Goal: Find specific page/section: Find specific page/section

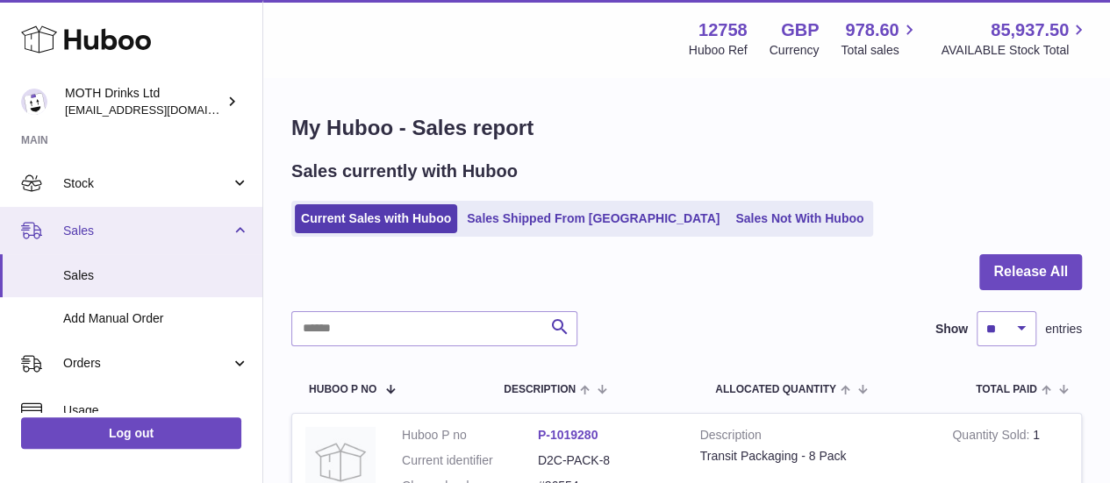
scroll to position [95, 0]
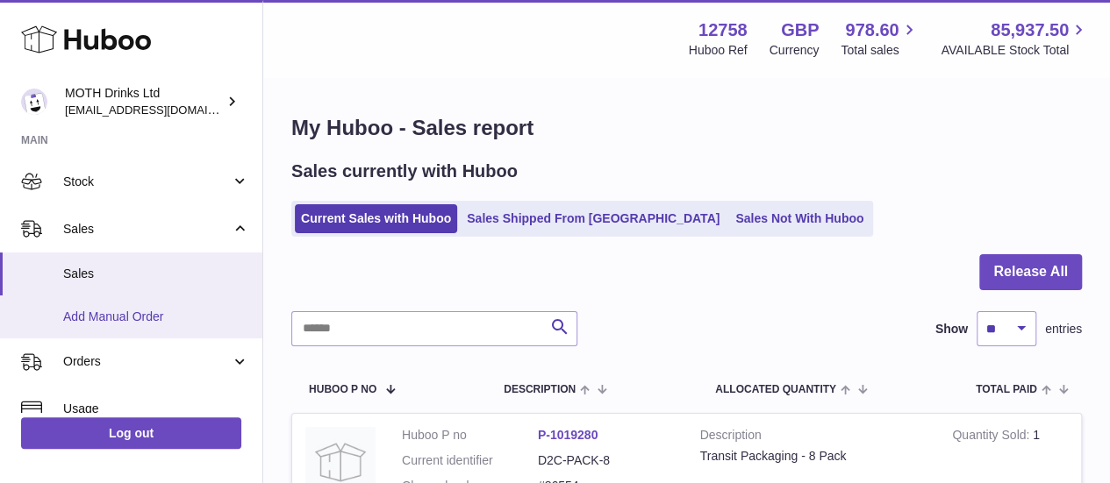
click at [148, 322] on span "Add Manual Order" at bounding box center [156, 317] width 186 height 17
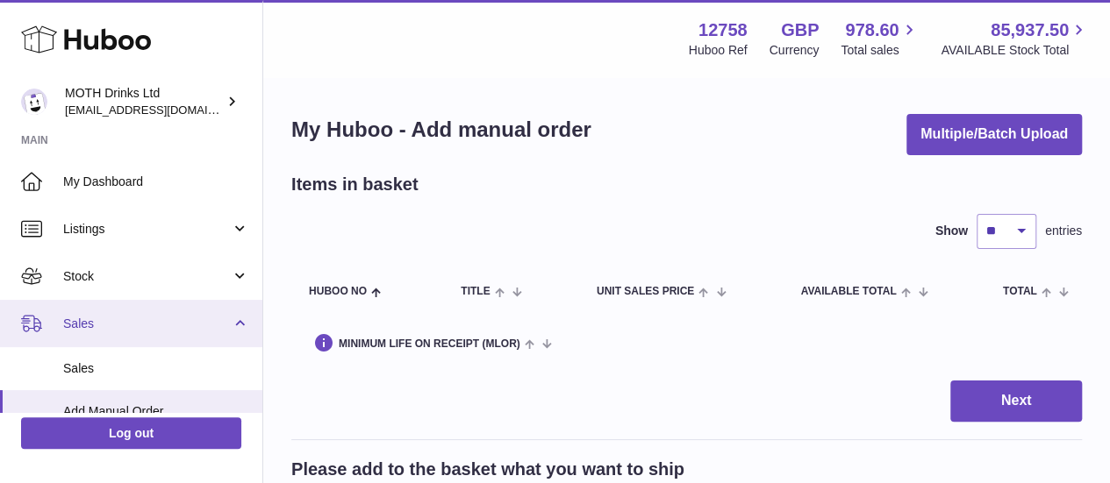
click at [103, 336] on link "Sales" at bounding box center [131, 323] width 262 height 47
click at [207, 318] on span "Sales" at bounding box center [147, 324] width 168 height 17
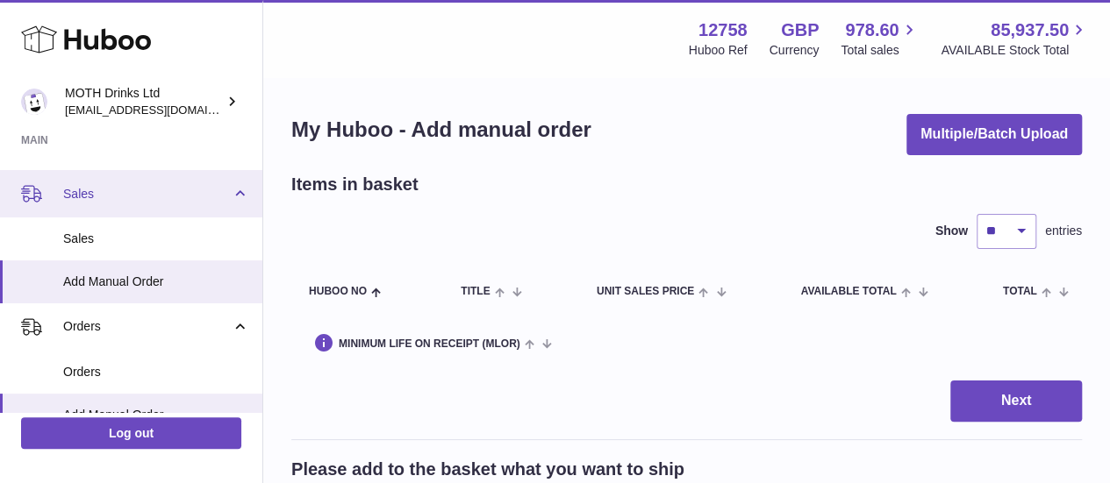
scroll to position [8, 0]
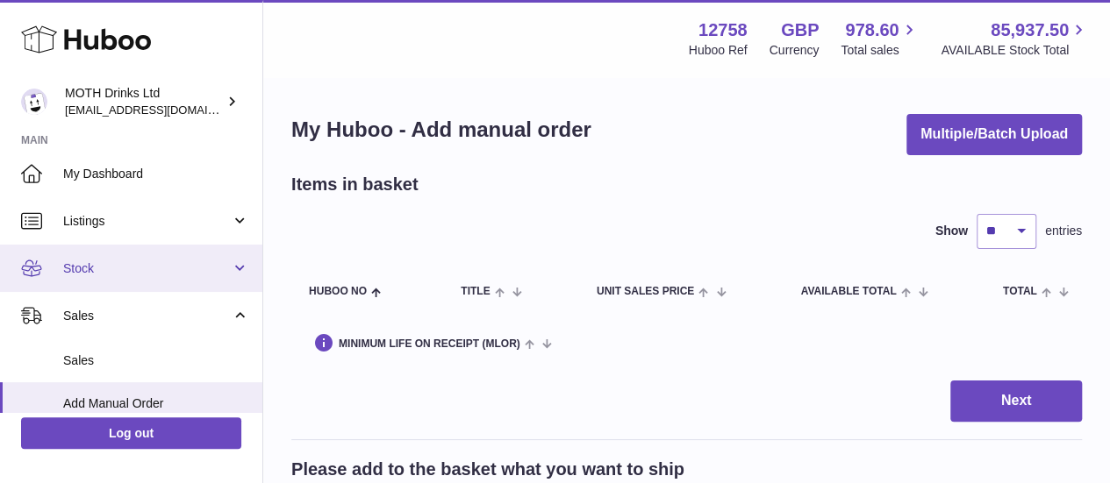
click at [131, 270] on span "Stock" at bounding box center [147, 269] width 168 height 17
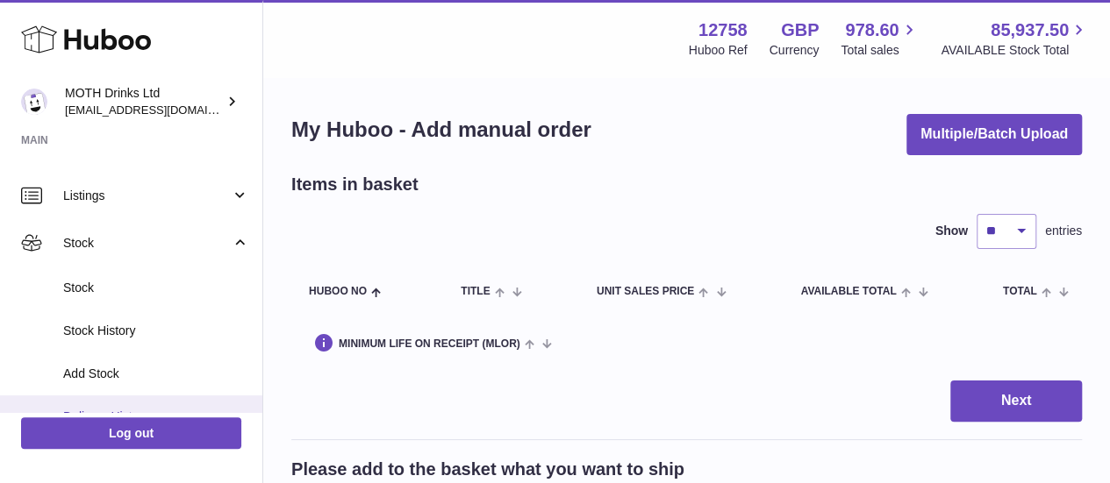
scroll to position [32, 0]
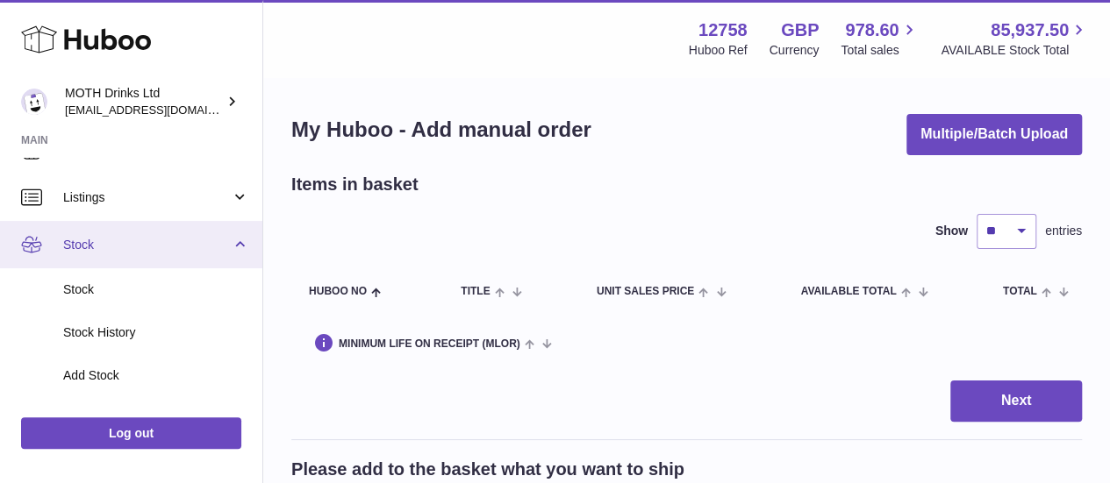
click at [151, 245] on span "Stock" at bounding box center [147, 245] width 168 height 17
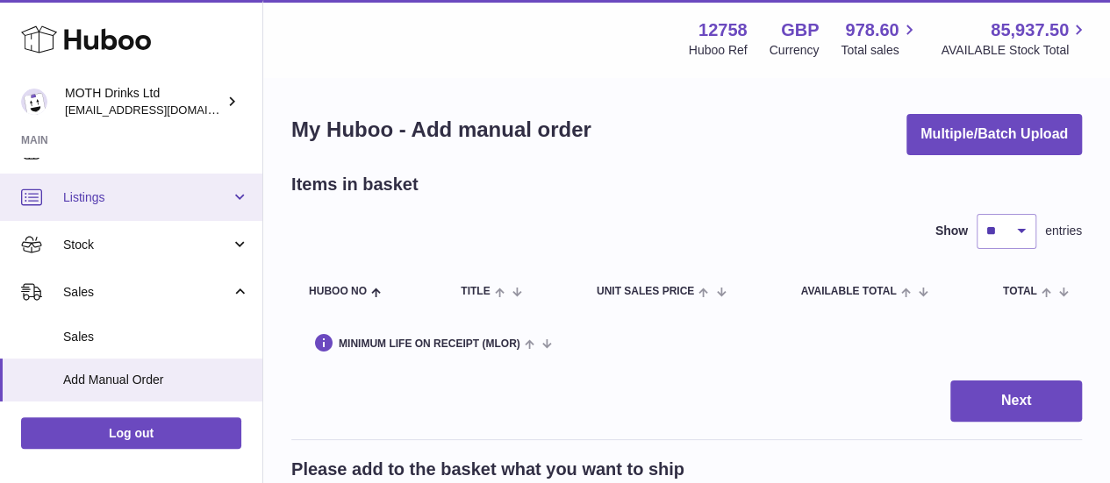
click at [177, 203] on span "Listings" at bounding box center [147, 198] width 168 height 17
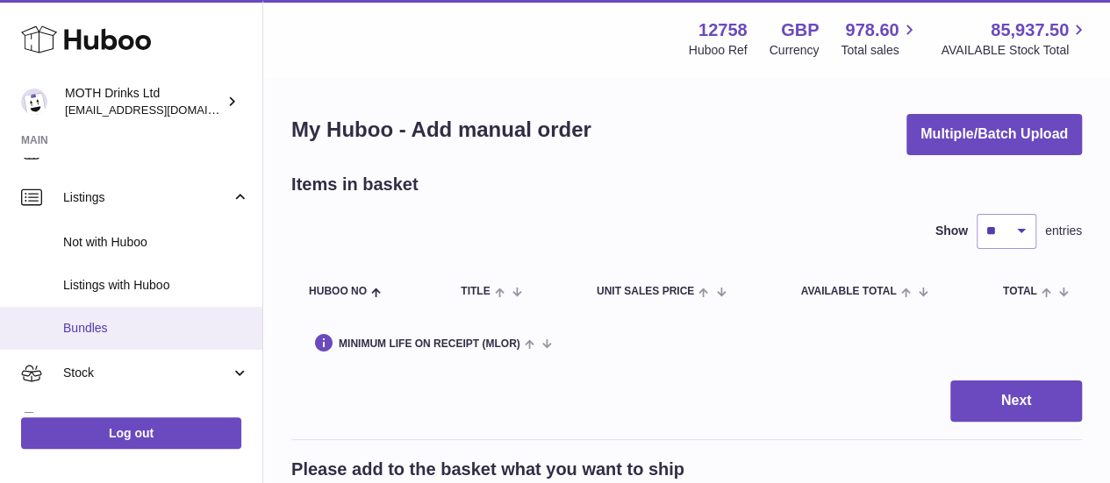
click at [160, 336] on link "Bundles" at bounding box center [131, 328] width 262 height 43
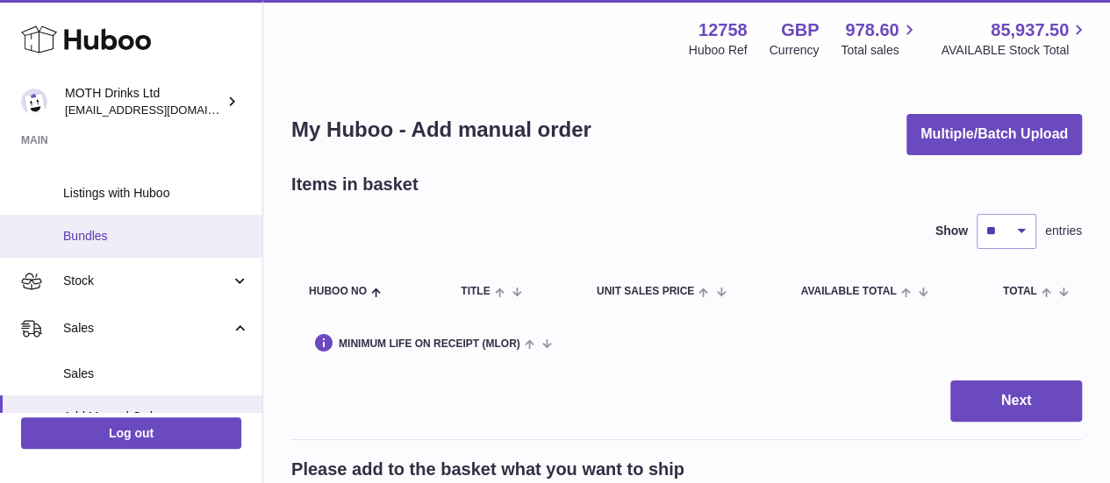
scroll to position [136, 0]
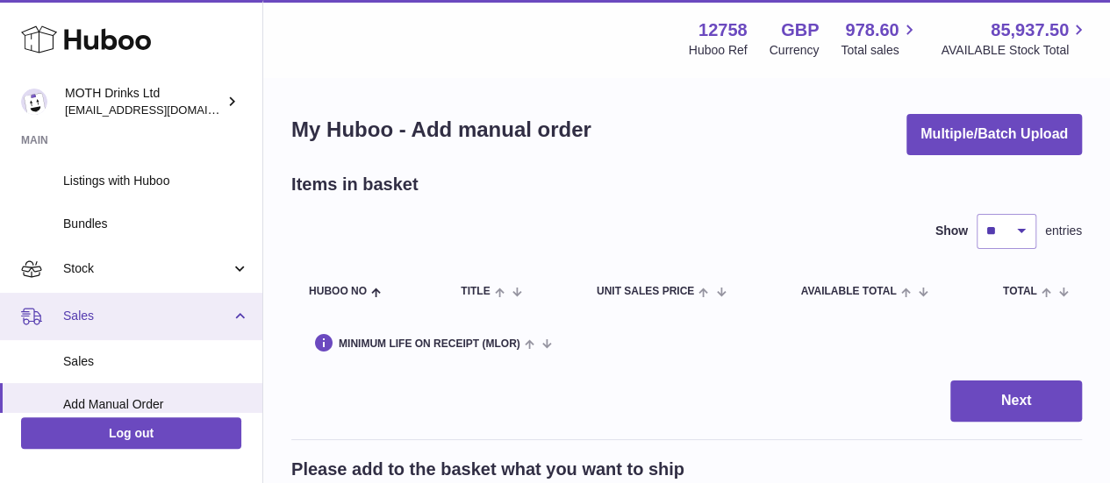
click at [184, 310] on span "Sales" at bounding box center [147, 316] width 168 height 17
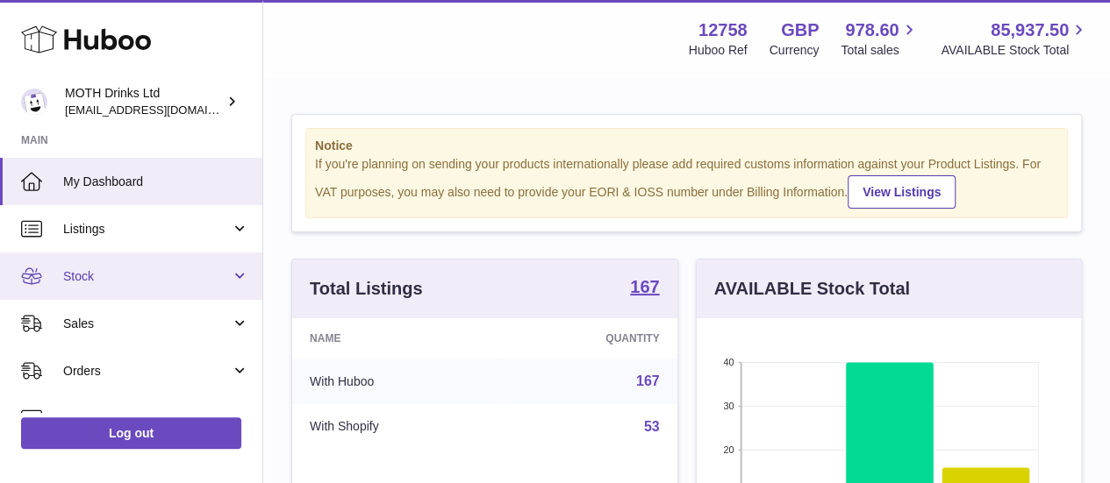
click at [167, 275] on span "Stock" at bounding box center [147, 276] width 168 height 17
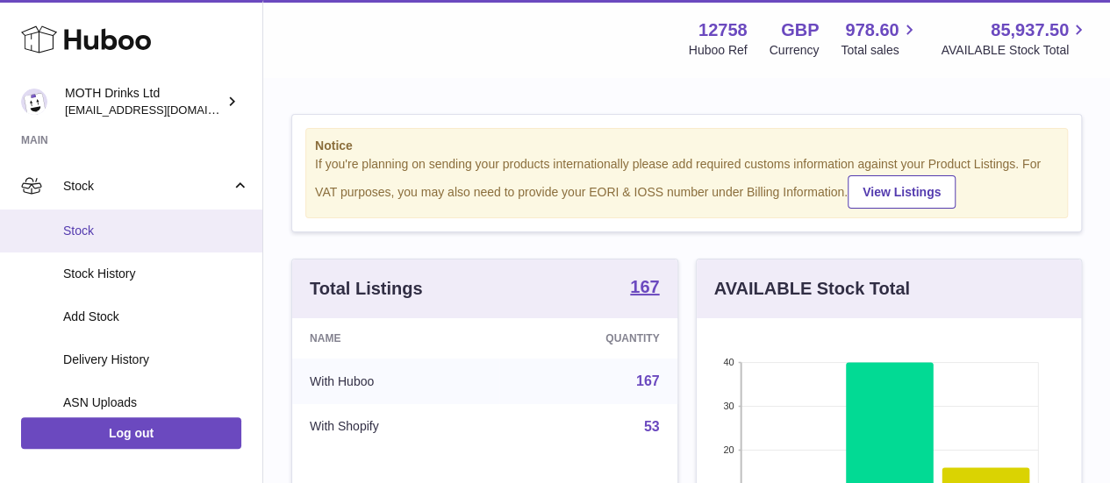
scroll to position [102, 0]
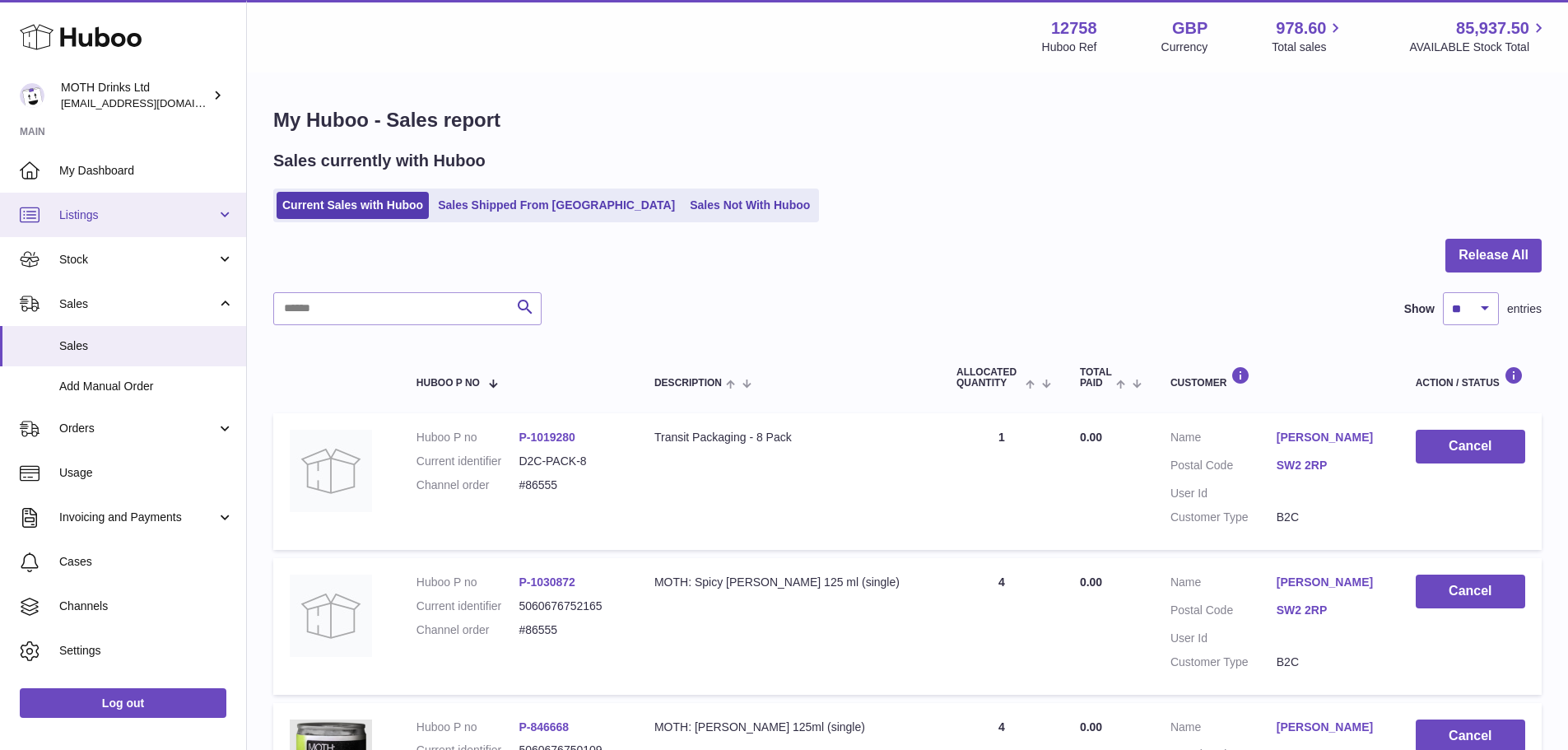
click at [151, 232] on link "Listings" at bounding box center [123, 214] width 246 height 44
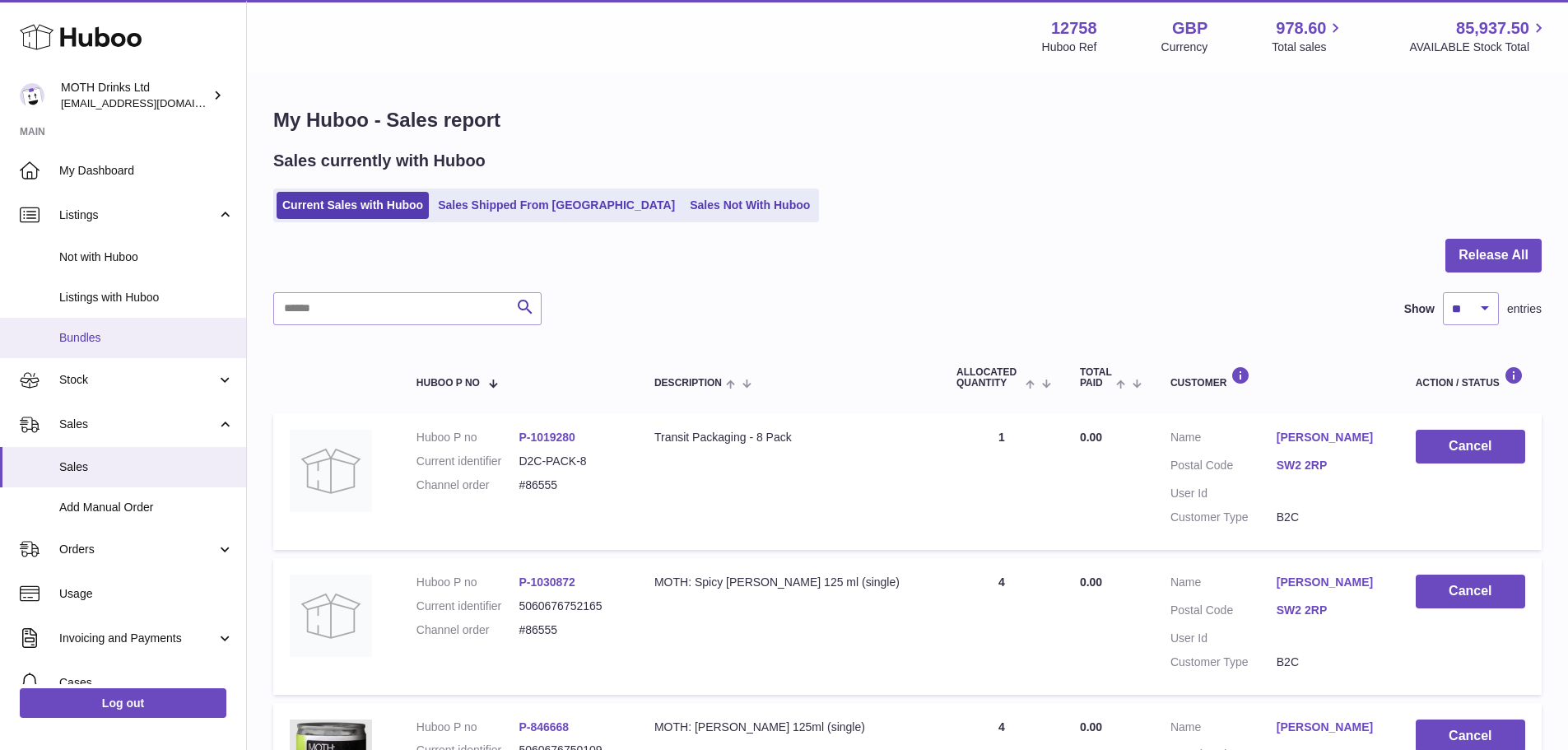
click at [135, 329] on link "Bundles" at bounding box center [123, 338] width 246 height 40
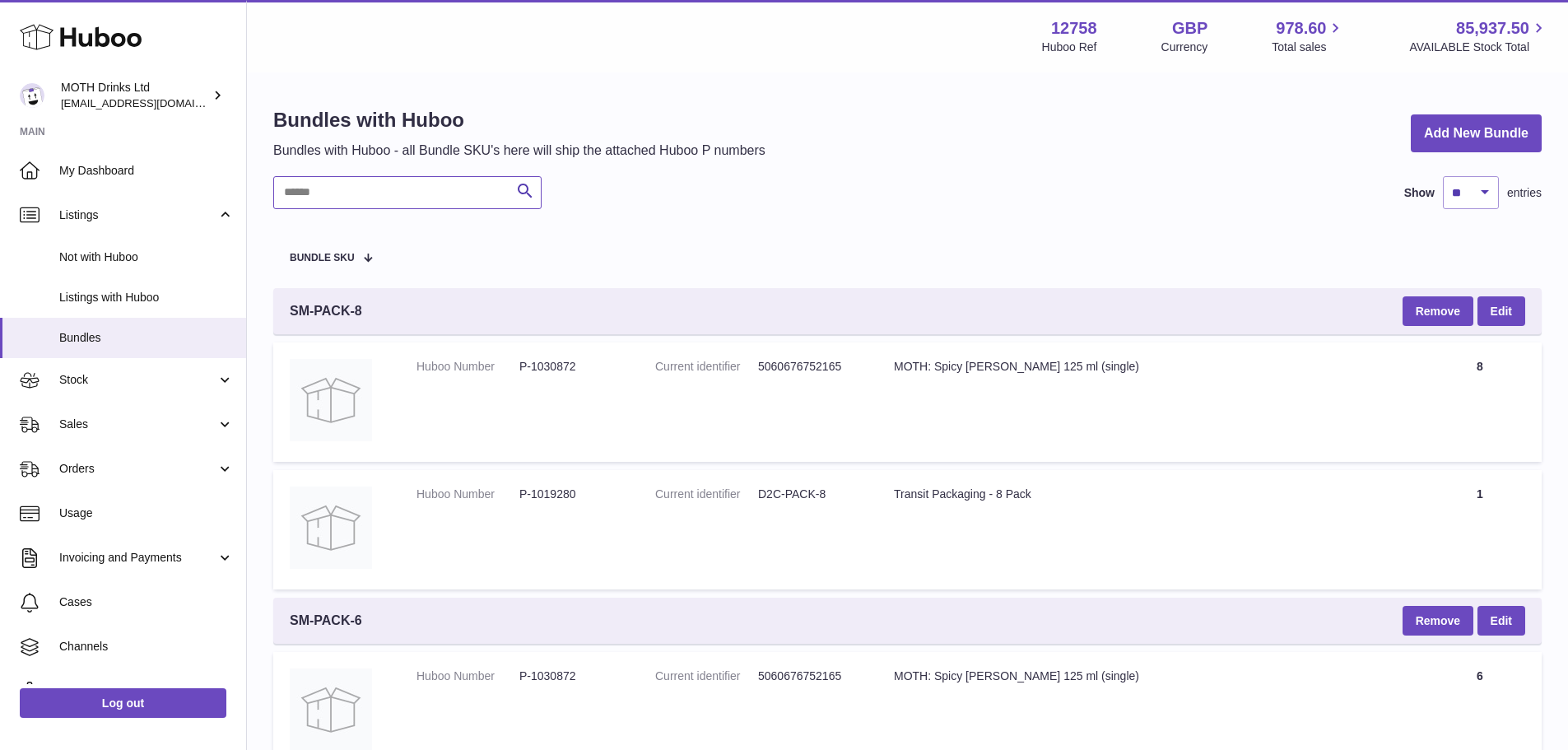
click at [388, 204] on input "text" at bounding box center [407, 192] width 268 height 33
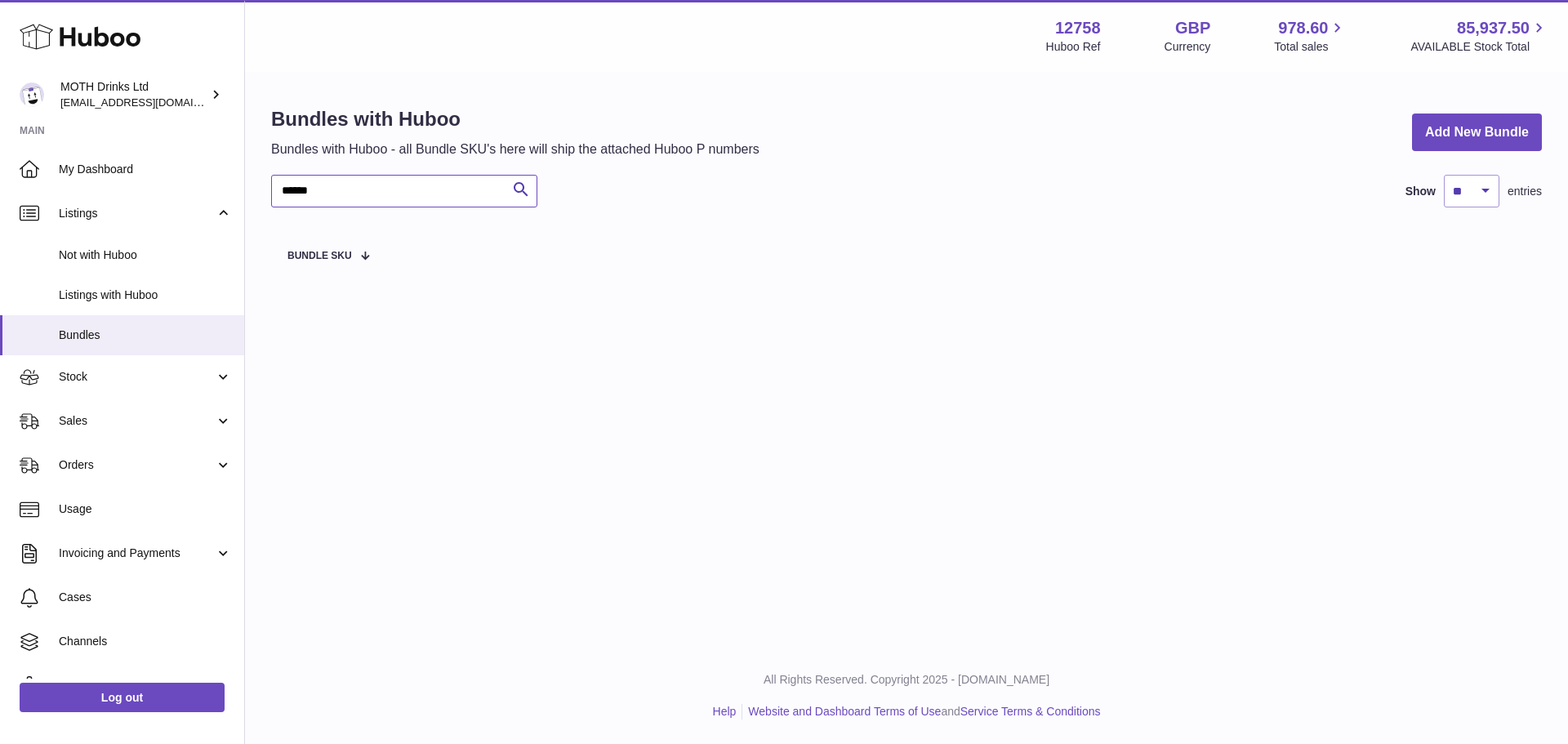
click at [371, 199] on input "******" at bounding box center [404, 191] width 266 height 33
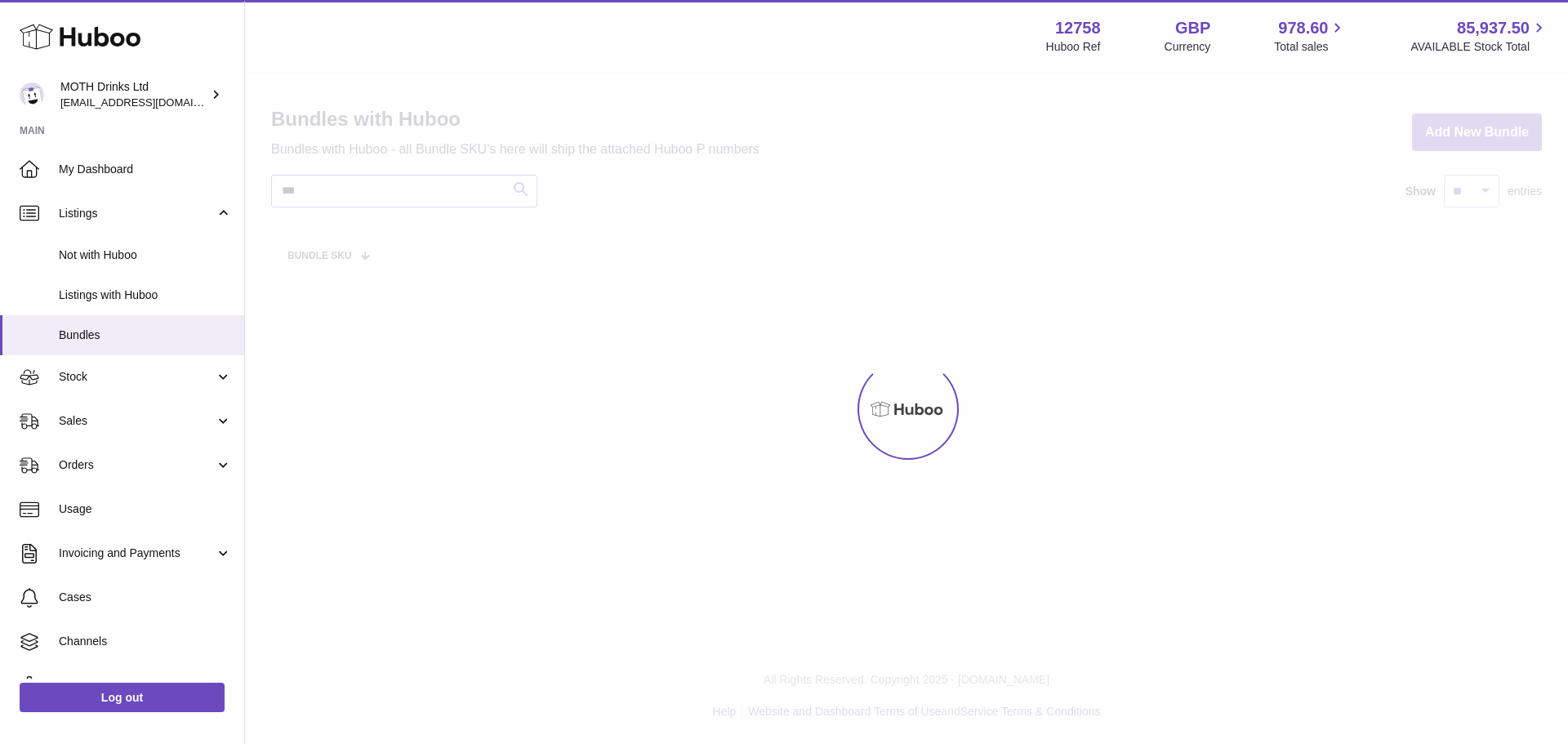
type input "***"
